Goal: Check status

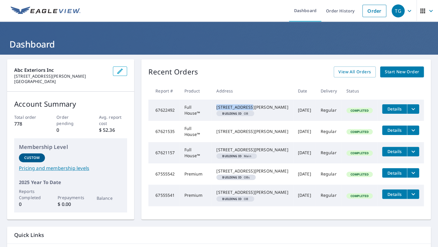
drag, startPoint x: 220, startPoint y: 106, endPoint x: 251, endPoint y: 108, distance: 31.1
click at [251, 108] on div "[STREET_ADDRESS][PERSON_NAME]" at bounding box center [252, 107] width 72 height 6
drag, startPoint x: 251, startPoint y: 108, endPoint x: 245, endPoint y: 106, distance: 6.4
copy div "570 Continental"
click at [359, 75] on span "View All Orders" at bounding box center [354, 71] width 33 height 7
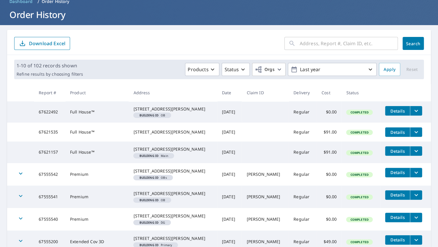
scroll to position [59, 0]
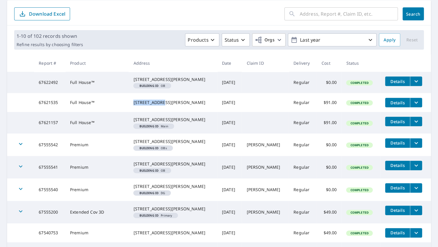
drag, startPoint x: 140, startPoint y: 106, endPoint x: 164, endPoint y: 109, distance: 24.7
click at [164, 106] on div "[STREET_ADDRESS][PERSON_NAME]" at bounding box center [172, 103] width 79 height 6
drag, startPoint x: 164, startPoint y: 109, endPoint x: 154, endPoint y: 110, distance: 10.4
copy div "4460 [GEOGRAPHIC_DATA]"
